Goal: Transaction & Acquisition: Purchase product/service

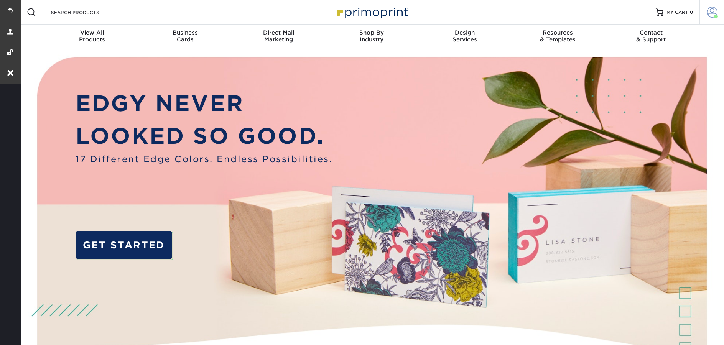
click at [712, 15] on span at bounding box center [712, 12] width 11 height 11
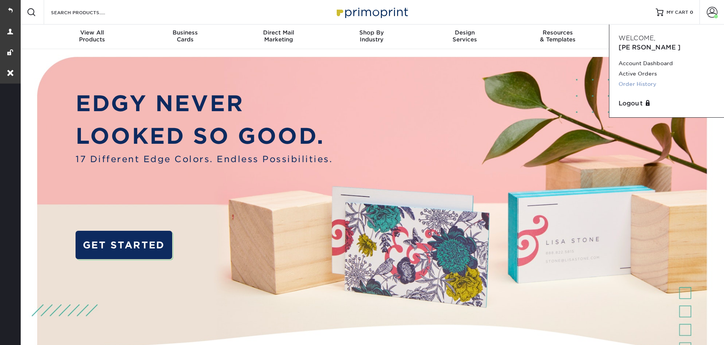
click at [626, 79] on link "Order History" at bounding box center [667, 84] width 96 height 10
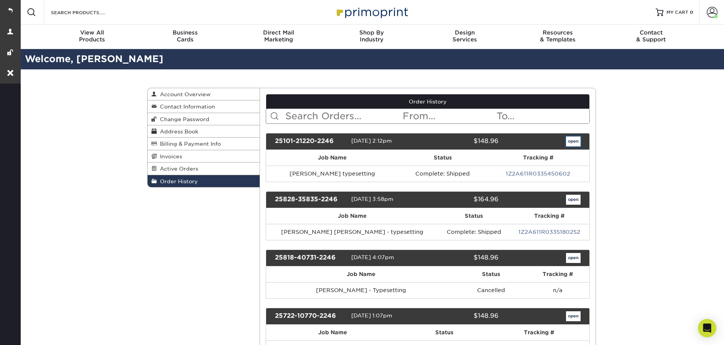
click at [574, 144] on link "open" at bounding box center [573, 142] width 15 height 10
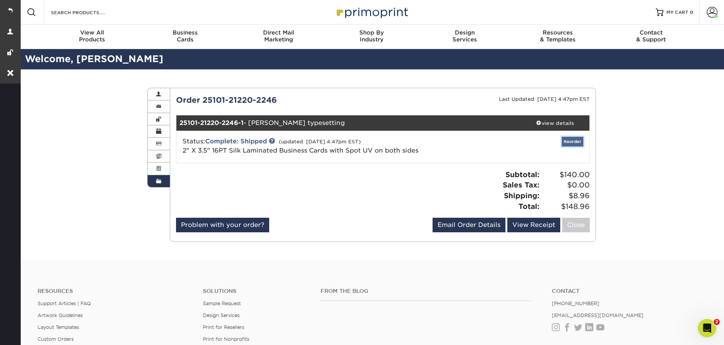
click at [574, 143] on link "Reorder" at bounding box center [572, 142] width 21 height 10
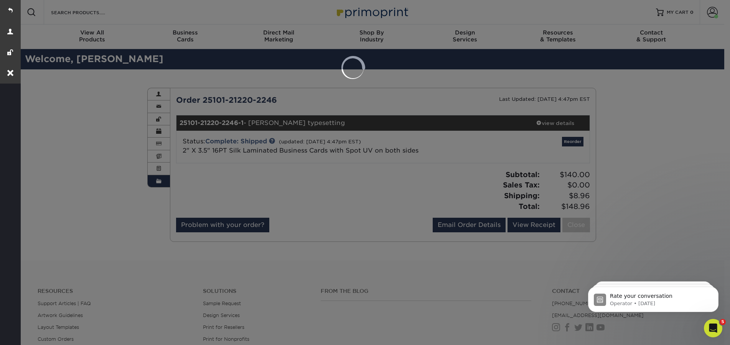
select select "273609"
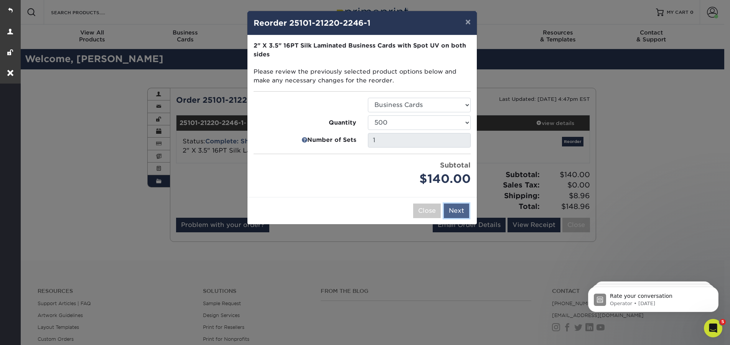
click at [464, 214] on button "Next" at bounding box center [456, 211] width 25 height 15
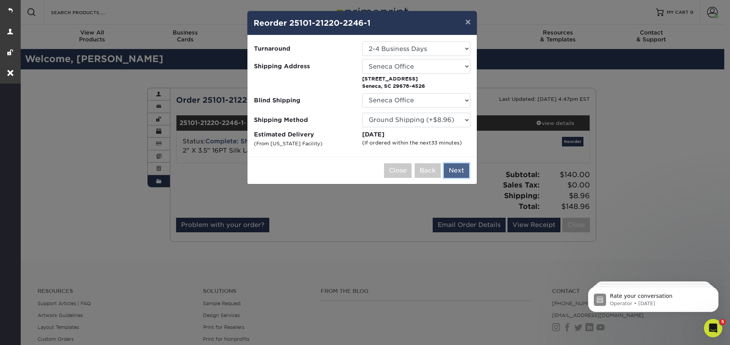
click at [460, 170] on button "Next" at bounding box center [456, 170] width 25 height 15
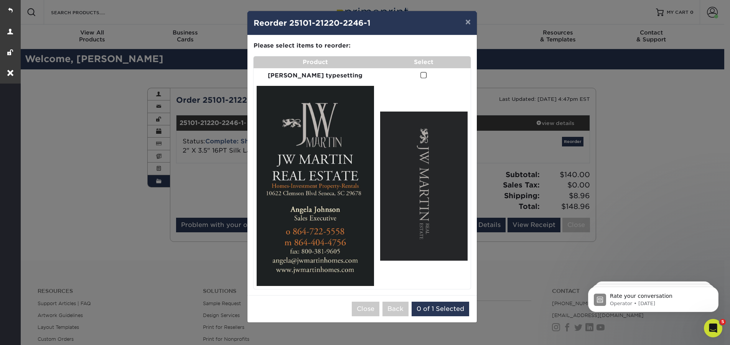
click at [420, 76] on span at bounding box center [423, 75] width 7 height 7
click at [0, 0] on input "checkbox" at bounding box center [0, 0] width 0 height 0
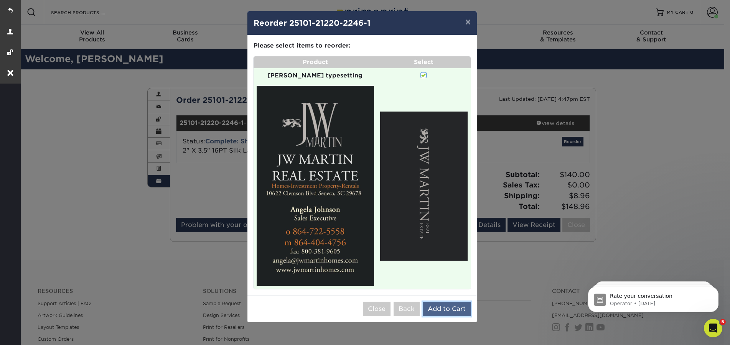
click at [456, 302] on button "Add to Cart" at bounding box center [447, 309] width 48 height 15
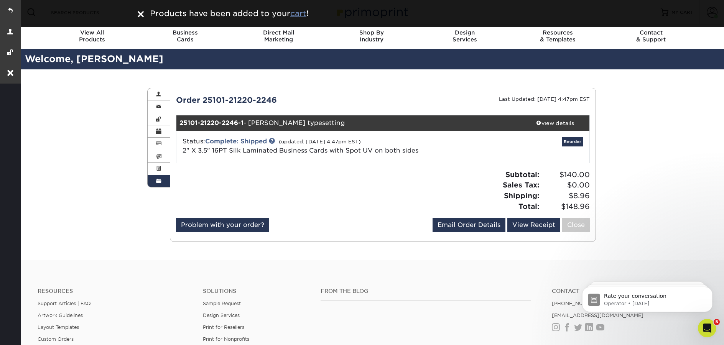
click at [301, 12] on u "cart" at bounding box center [298, 13] width 16 height 9
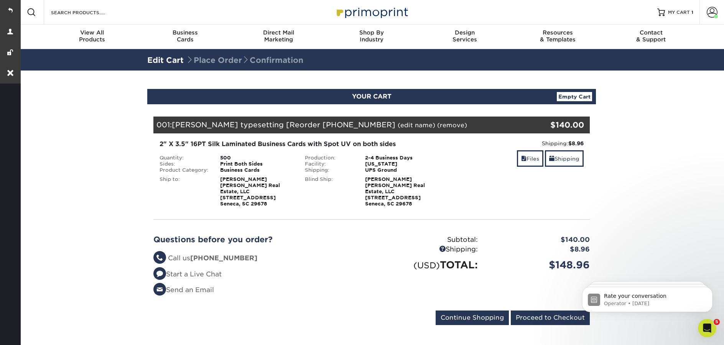
click at [398, 124] on link "(edit name)" at bounding box center [417, 125] width 38 height 7
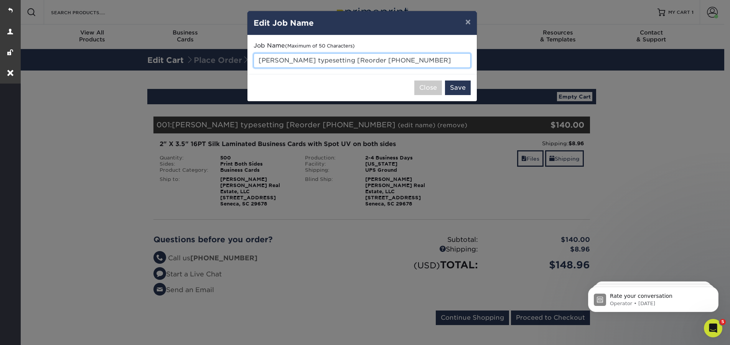
drag, startPoint x: 440, startPoint y: 61, endPoint x: 254, endPoint y: 63, distance: 185.7
click at [254, 63] on input "Angela Johnson typesetting [Reorder 25101-21220-22" at bounding box center [362, 60] width 217 height 15
paste input "Taylor Stukes"
type input "[PERSON_NAME] - typesetting"
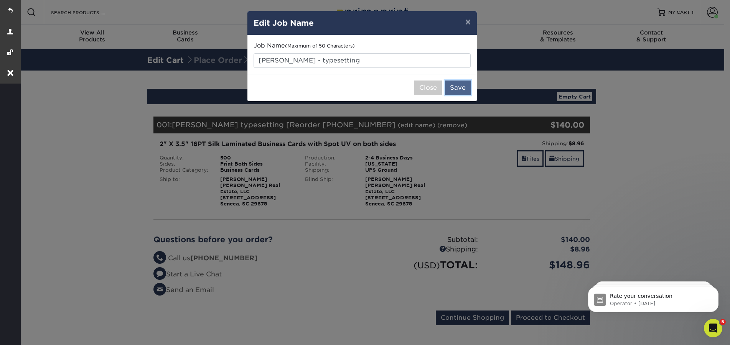
click at [460, 87] on button "Save" at bounding box center [458, 88] width 26 height 15
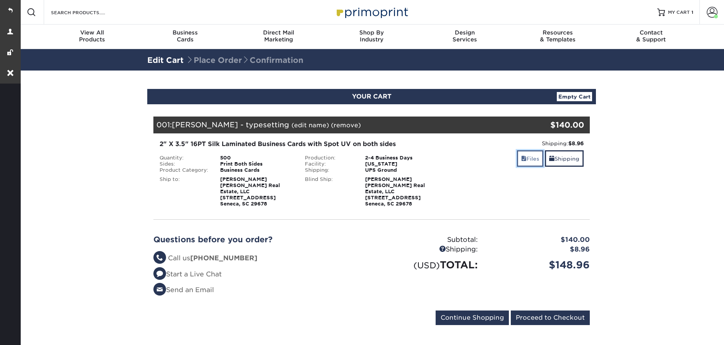
click at [528, 162] on link "Files" at bounding box center [530, 158] width 26 height 16
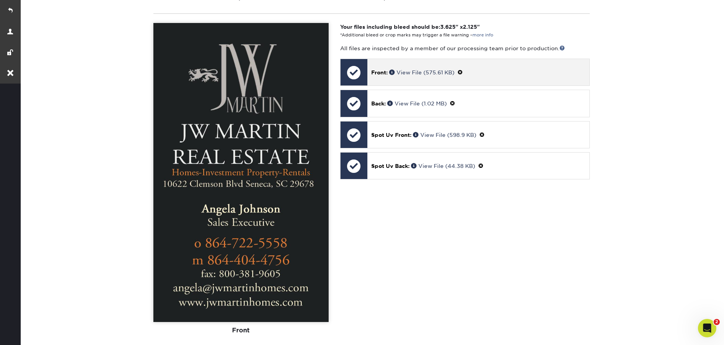
click at [463, 69] on span at bounding box center [460, 72] width 5 height 6
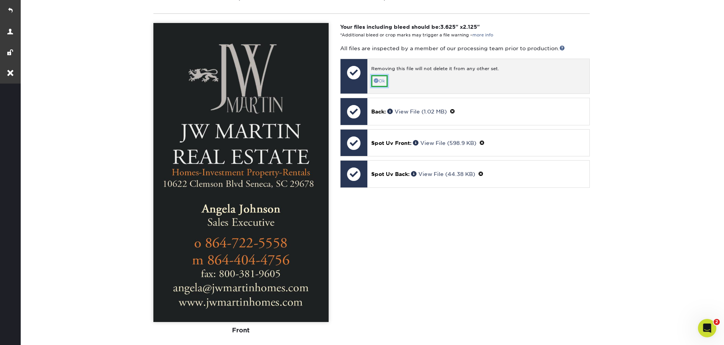
click at [382, 78] on link "Ok" at bounding box center [379, 81] width 16 height 12
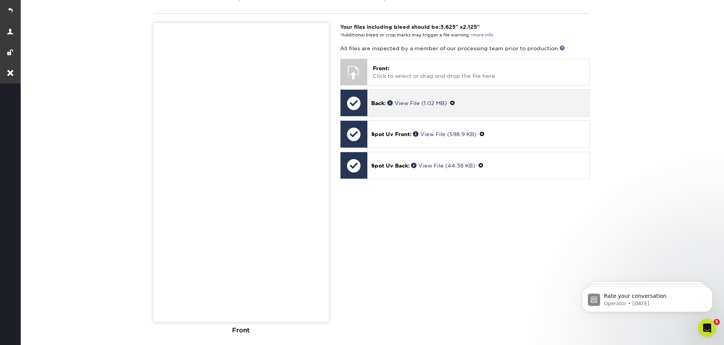
click at [455, 100] on span at bounding box center [452, 103] width 5 height 6
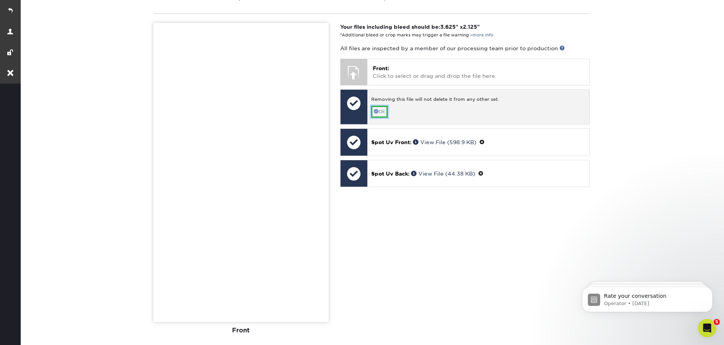
click at [372, 106] on link "Ok" at bounding box center [379, 112] width 16 height 12
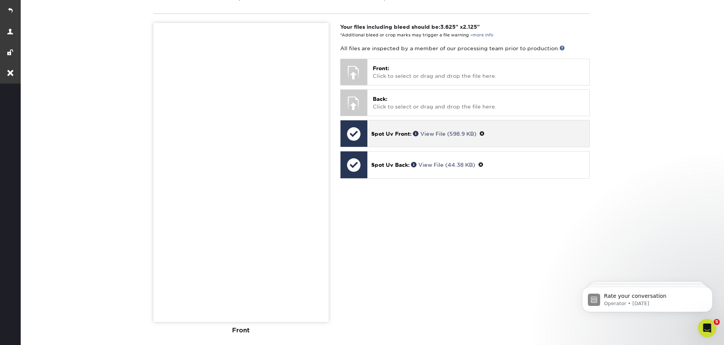
click at [484, 131] on span at bounding box center [482, 134] width 5 height 6
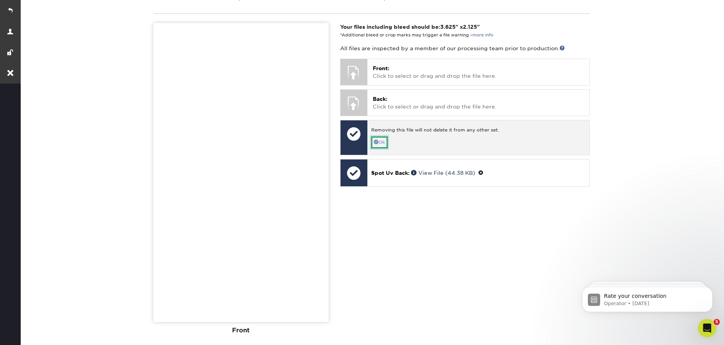
click at [386, 137] on link "Ok" at bounding box center [379, 143] width 16 height 12
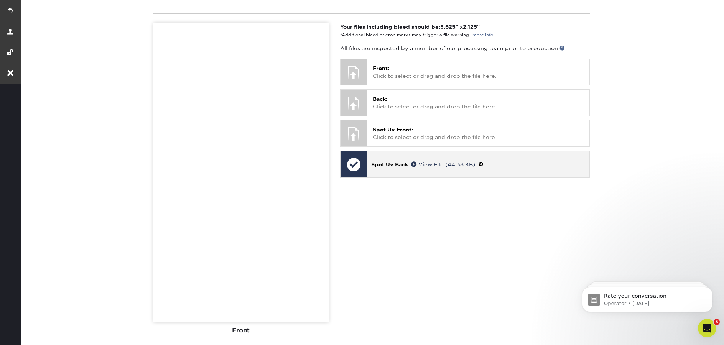
click at [481, 162] on span at bounding box center [480, 165] width 5 height 6
click at [388, 167] on link "Ok" at bounding box center [379, 173] width 16 height 12
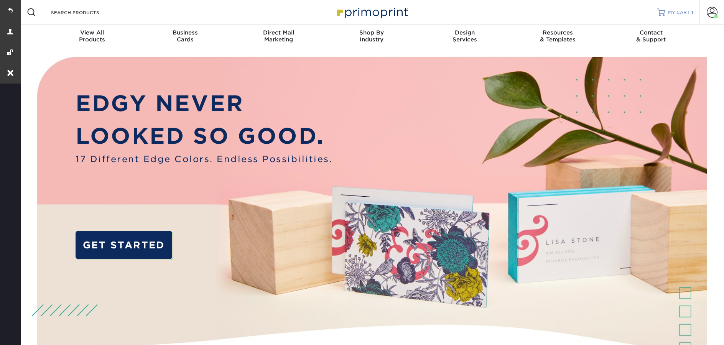
click at [665, 18] on link "MY CART 1" at bounding box center [676, 12] width 36 height 25
